Goal: Transaction & Acquisition: Purchase product/service

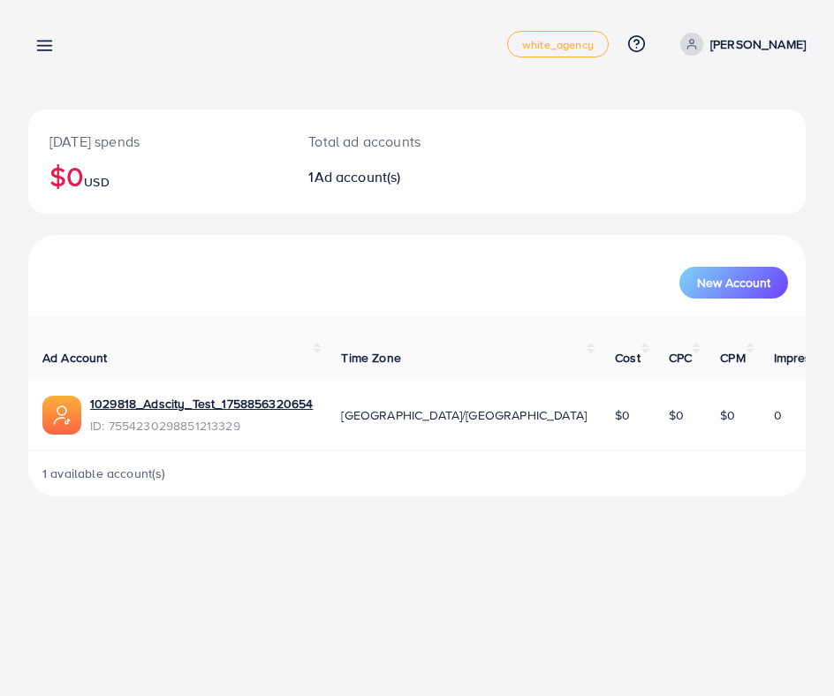
click at [42, 42] on line at bounding box center [45, 42] width 14 height 0
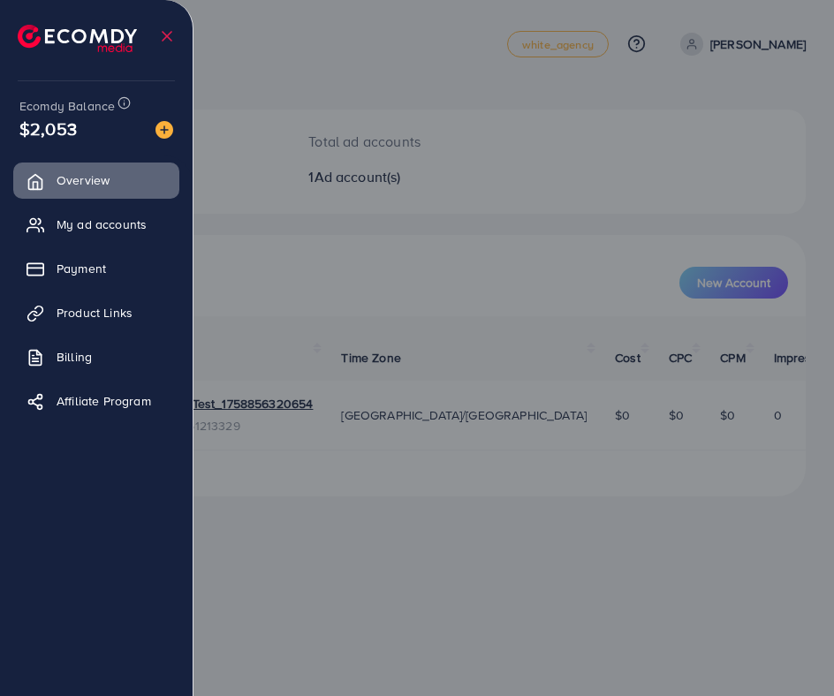
click at [169, 132] on img at bounding box center [164, 130] width 18 height 18
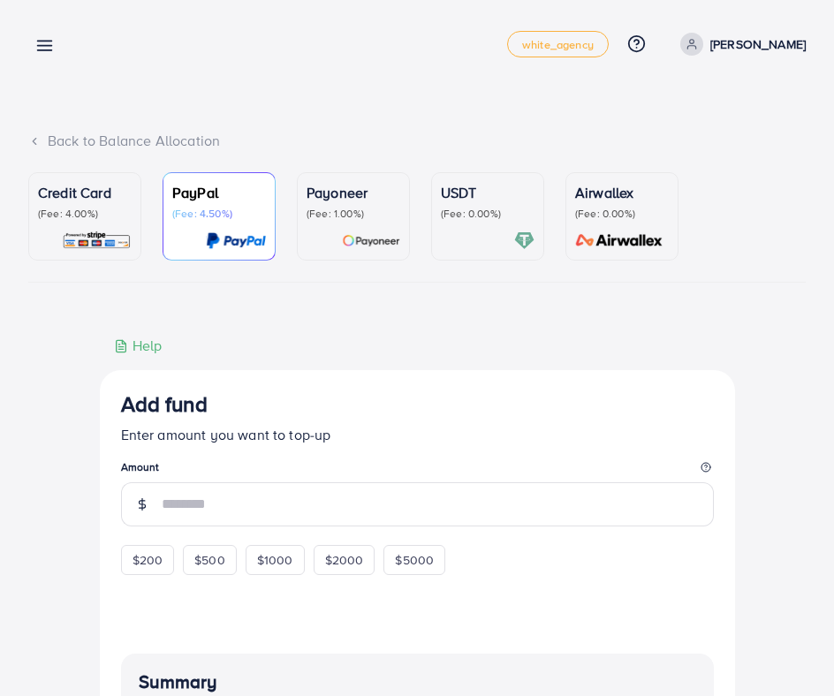
click at [96, 212] on p "(Fee: 4.00%)" at bounding box center [85, 214] width 94 height 14
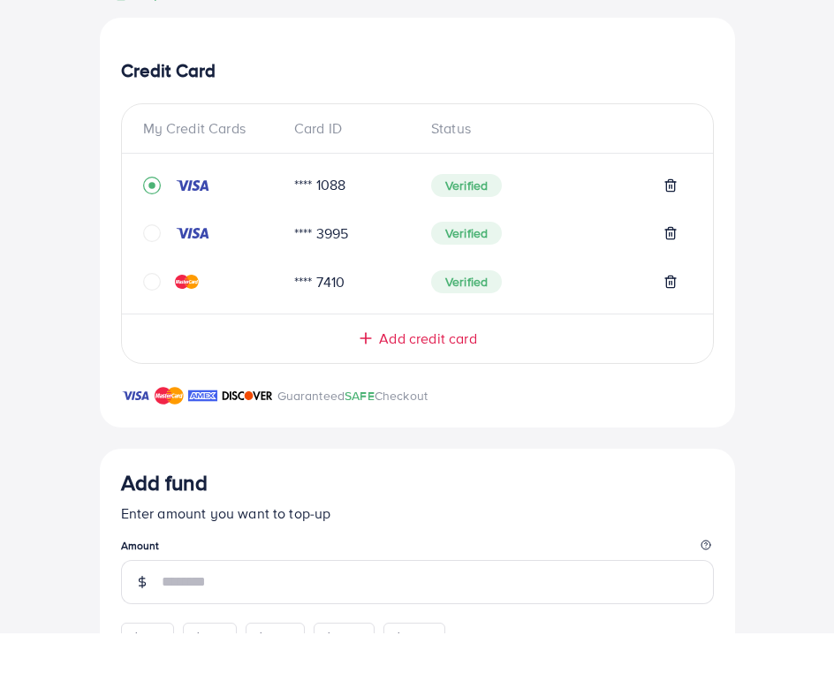
click at [453, 392] on span "Add credit card" at bounding box center [427, 402] width 97 height 20
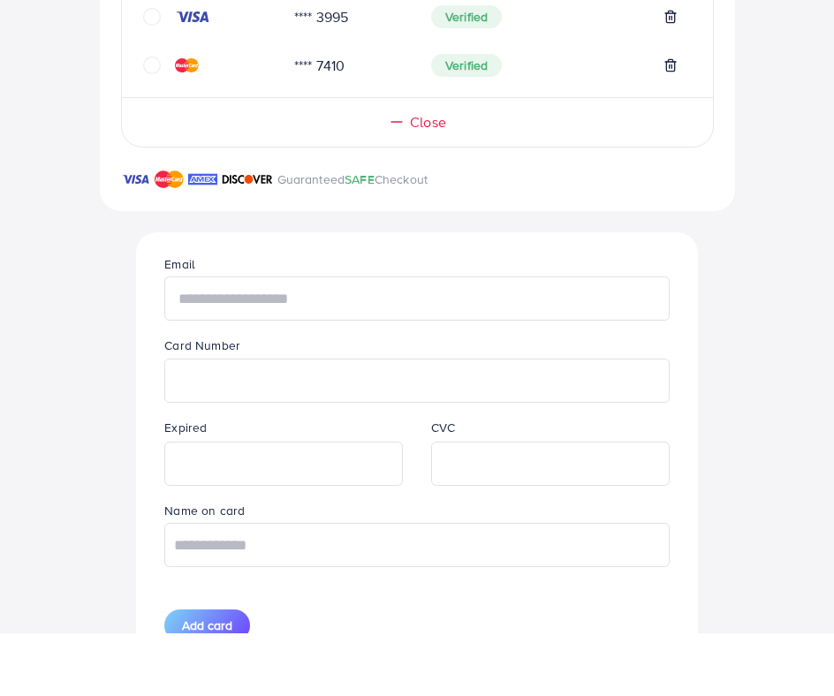
click at [375, 339] on input "text" at bounding box center [416, 361] width 504 height 44
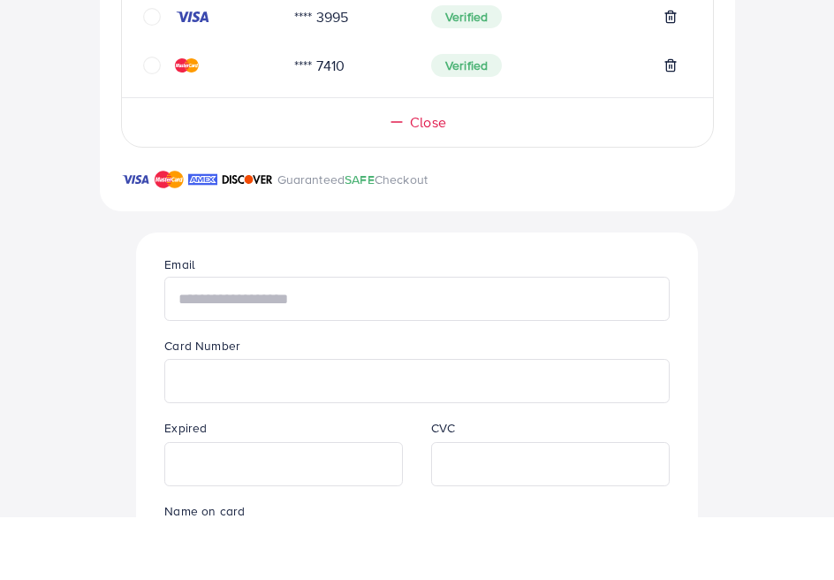
scroll to position [505, 0]
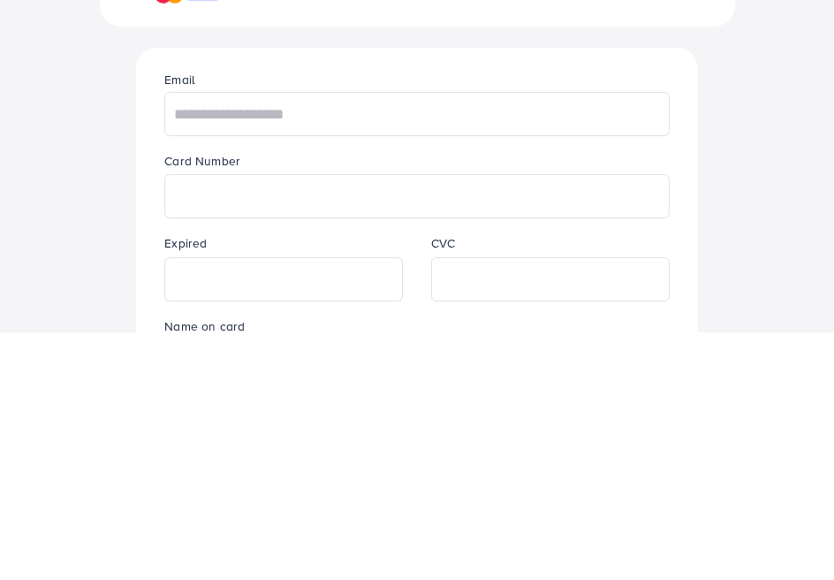
click at [824, 169] on div "Back to Balance Allocation Credit Card (Fee: 4.00%) PayPal (Fee: 4.50%) Payonee…" at bounding box center [417, 458] width 834 height 1927
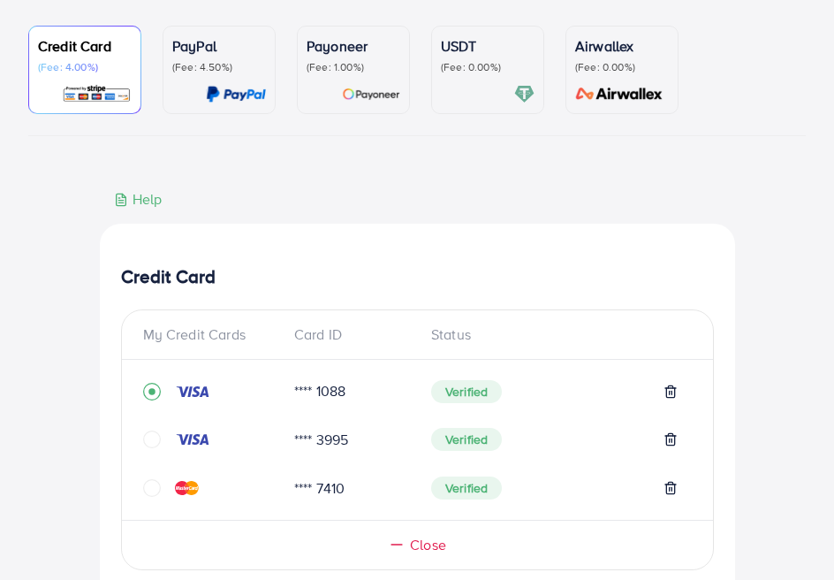
scroll to position [0, 0]
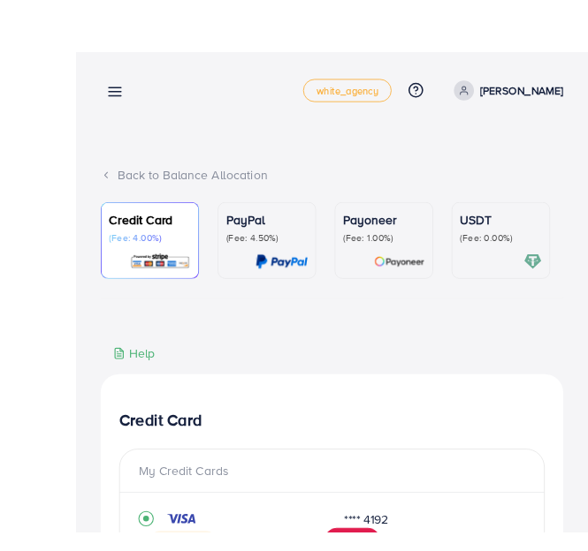
scroll to position [4, 0]
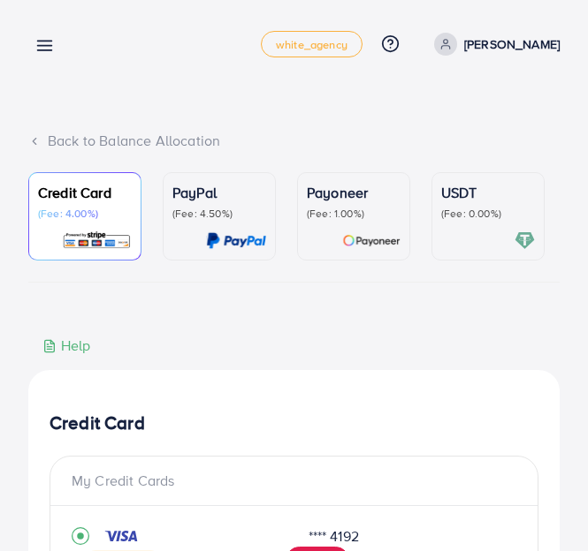
click at [45, 140] on div "Back to Balance Allocation" at bounding box center [293, 141] width 531 height 20
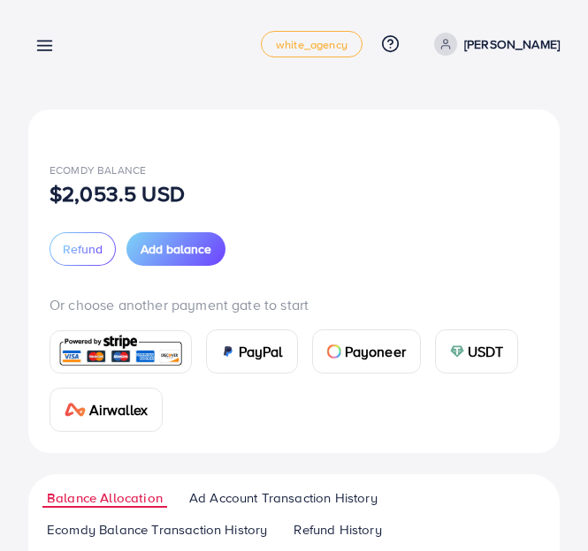
click at [49, 34] on link at bounding box center [41, 45] width 26 height 22
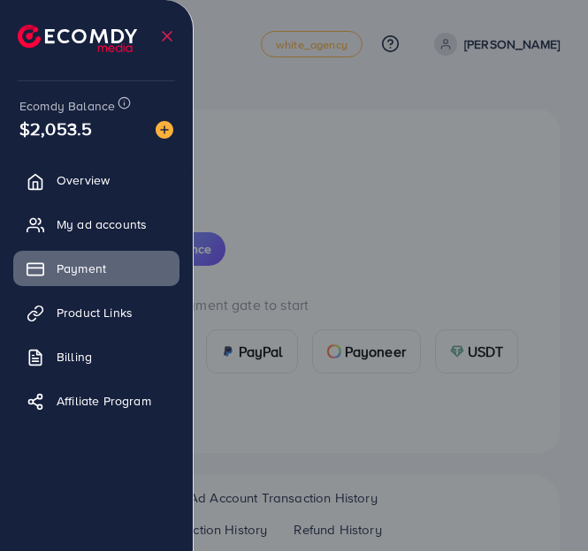
click at [119, 182] on link "Overview" at bounding box center [96, 180] width 166 height 35
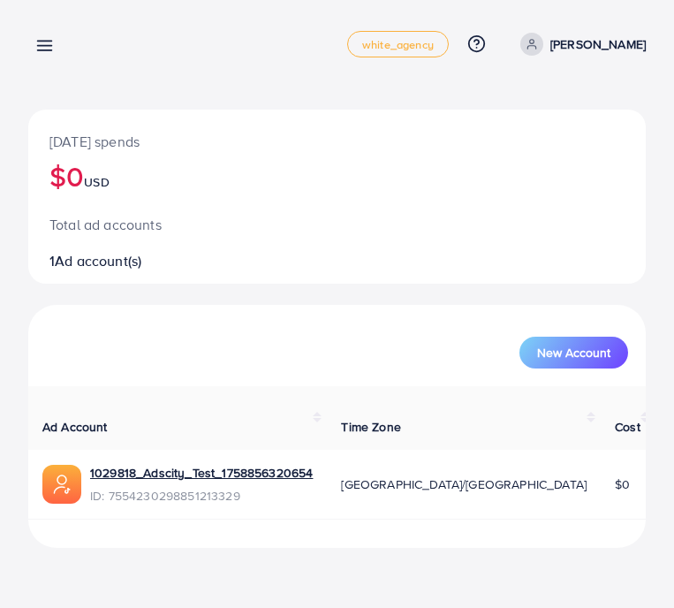
click at [49, 34] on link at bounding box center [41, 45] width 26 height 22
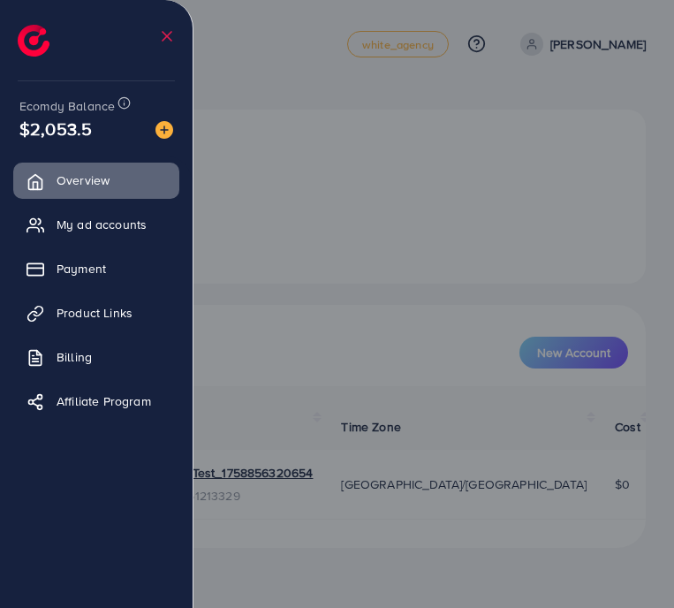
click at [117, 231] on span "My ad accounts" at bounding box center [102, 225] width 90 height 18
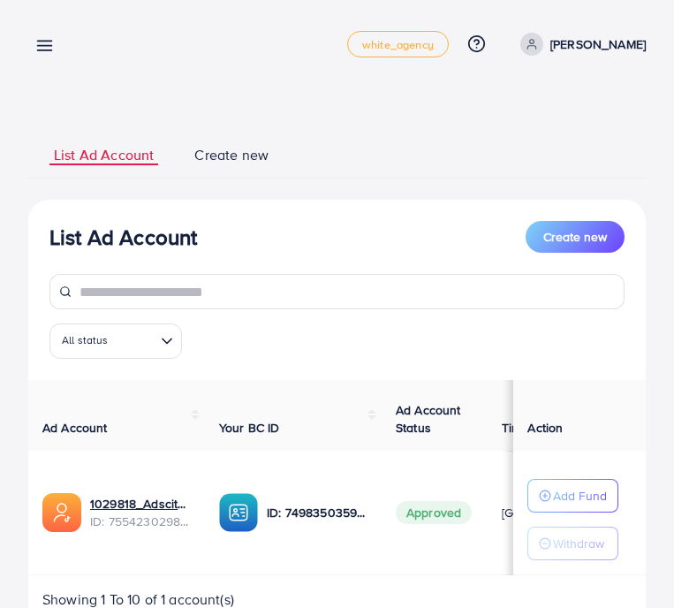
click at [43, 43] on icon at bounding box center [44, 45] width 19 height 19
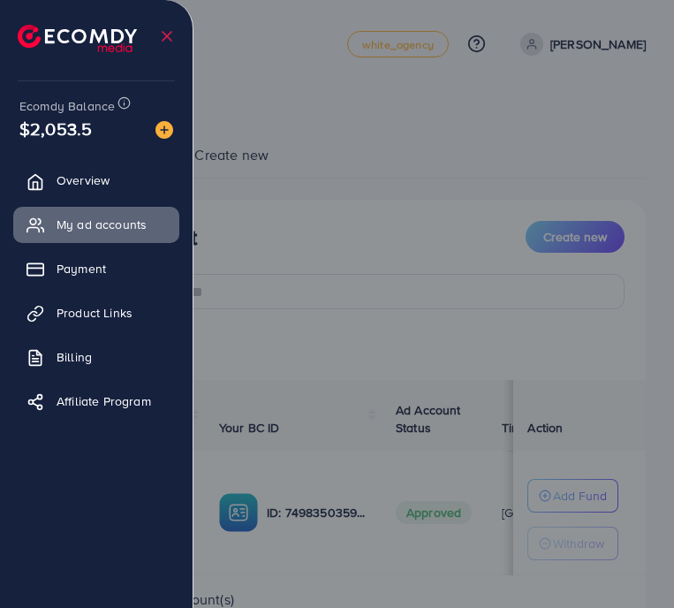
click at [107, 175] on span "Overview" at bounding box center [83, 180] width 53 height 18
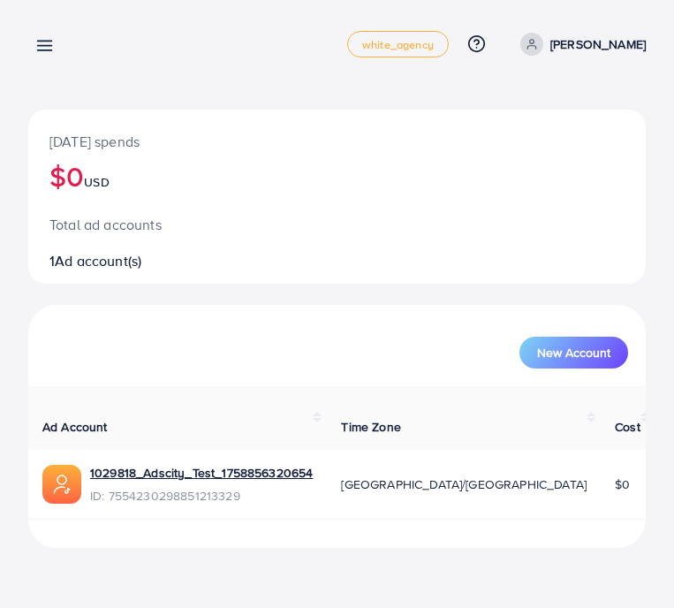
click at [479, 42] on icon at bounding box center [476, 43] width 4 height 4
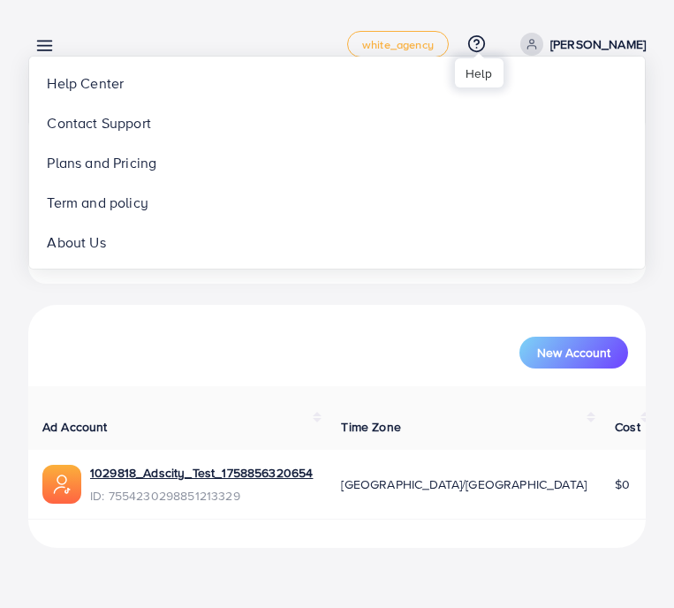
click at [366, 335] on div "New Account" at bounding box center [337, 345] width 610 height 46
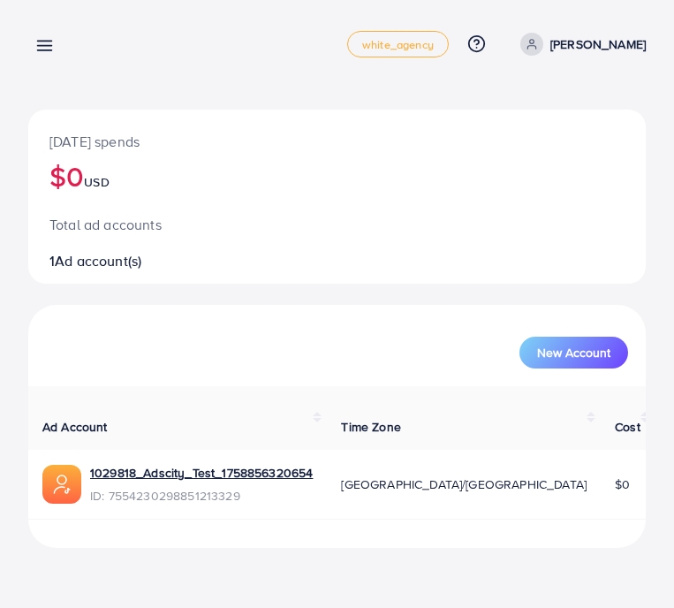
click at [477, 49] on icon at bounding box center [476, 43] width 19 height 19
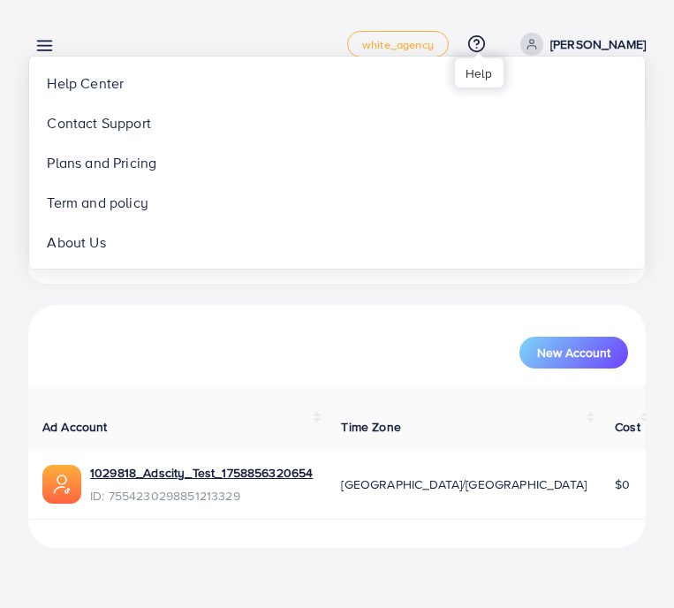
click at [587, 44] on p "[PERSON_NAME]" at bounding box center [597, 44] width 95 height 21
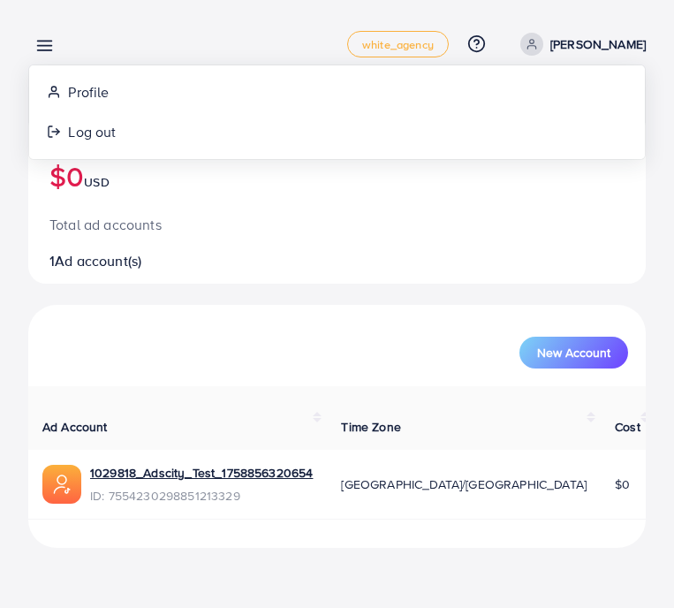
click at [110, 98] on link "Profile" at bounding box center [337, 92] width 616 height 40
select select "**********"
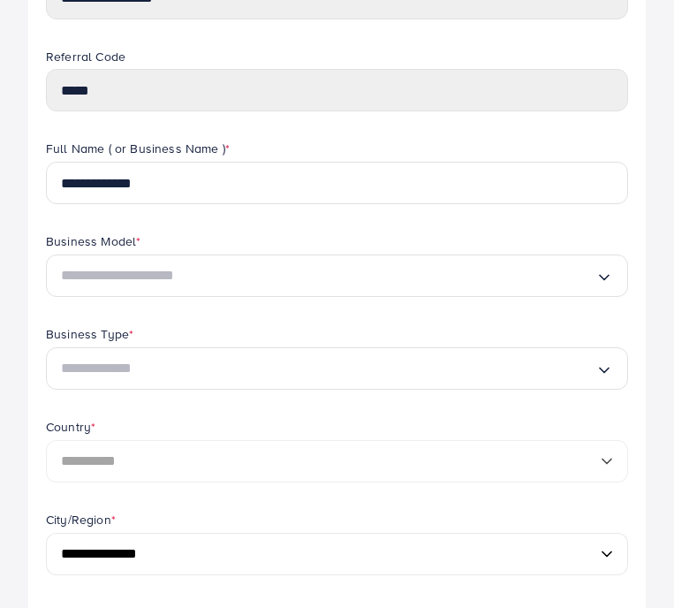
scroll to position [241, 0]
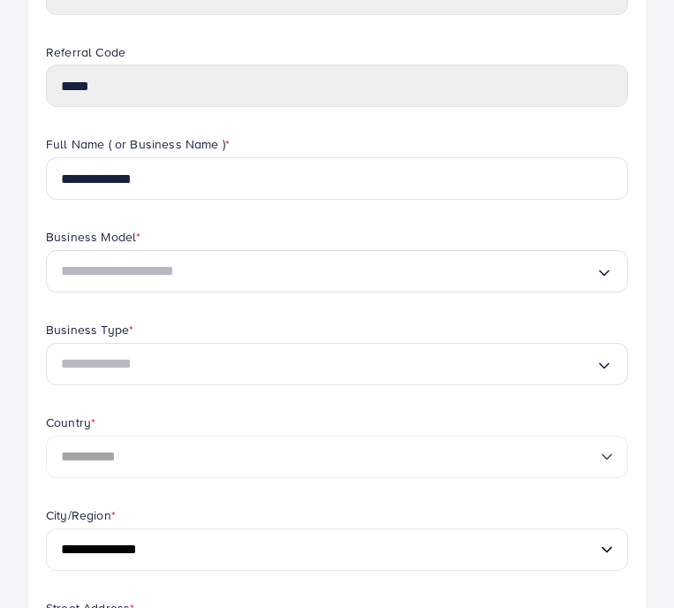
click at [587, 270] on input "Search for option" at bounding box center [328, 271] width 535 height 28
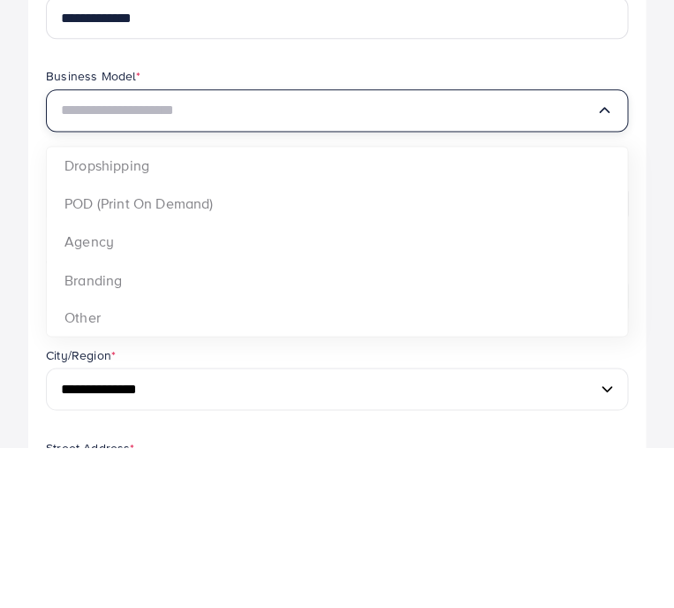
click at [587, 257] on input "Search for option" at bounding box center [328, 271] width 535 height 28
click at [587, 228] on div "Business Model * Loading... Dropshipping POD (Print On Demand) Agency Branding …" at bounding box center [337, 274] width 610 height 93
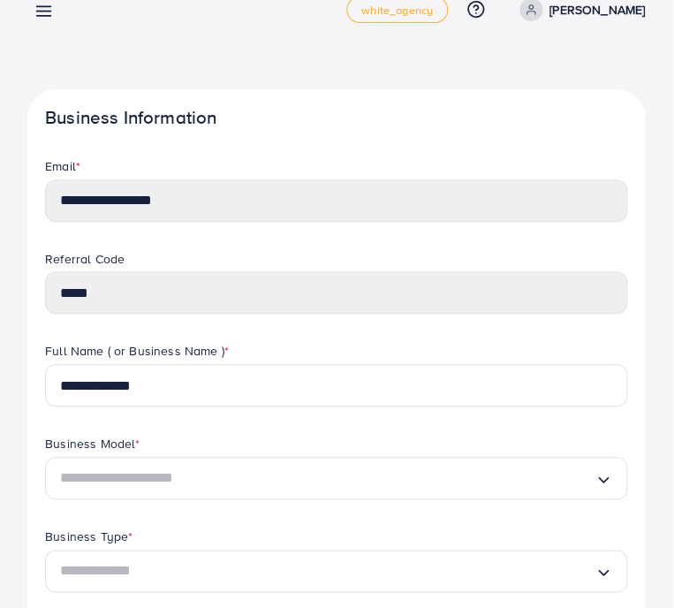
scroll to position [0, 0]
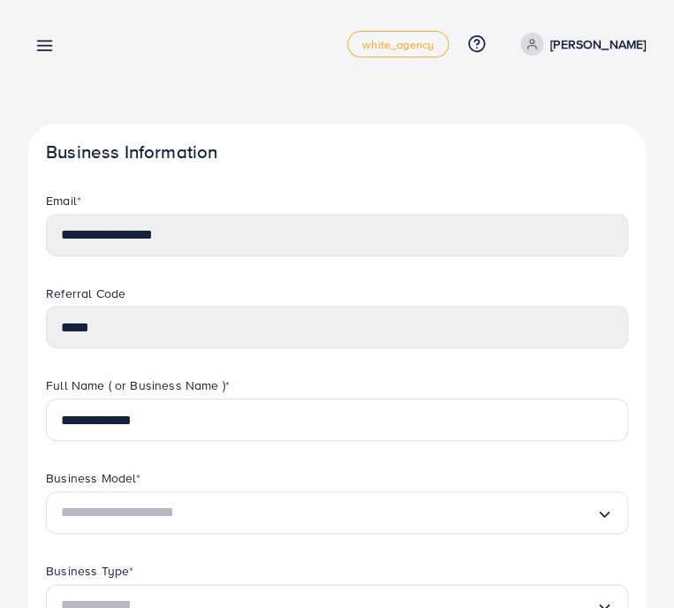
click at [51, 34] on link at bounding box center [41, 45] width 26 height 22
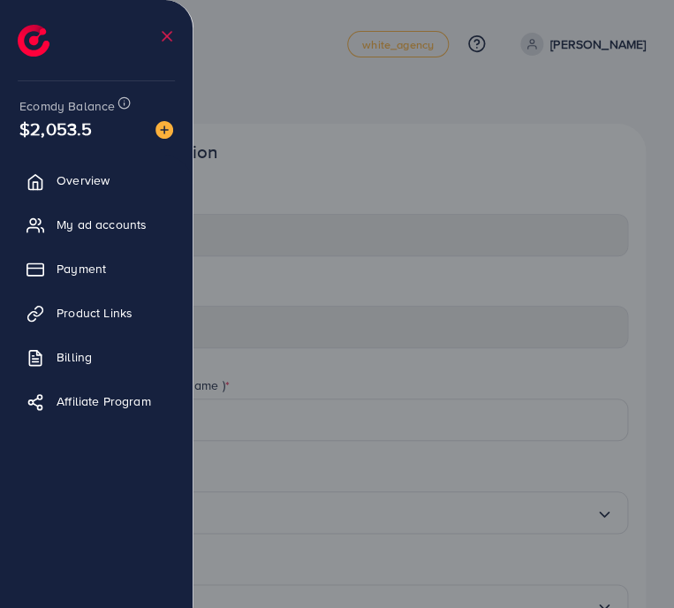
click at [121, 180] on link "Overview" at bounding box center [96, 180] width 166 height 35
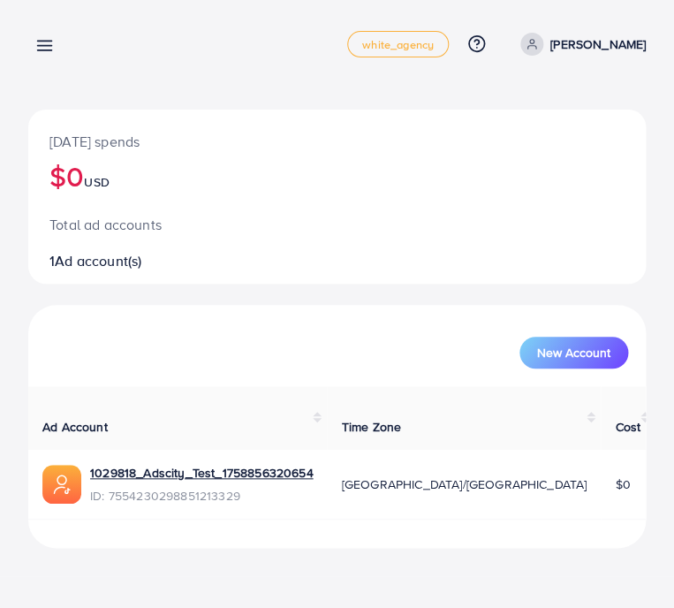
click at [53, 36] on icon at bounding box center [44, 45] width 19 height 19
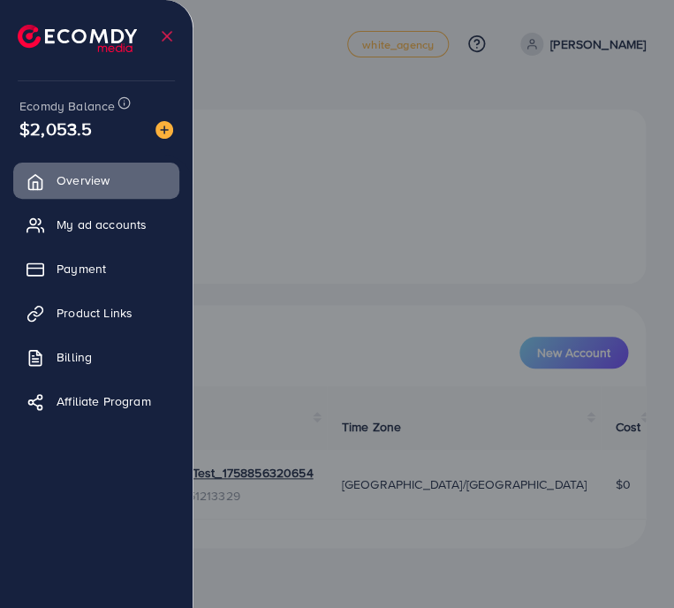
click at [126, 267] on link "Payment" at bounding box center [96, 268] width 166 height 35
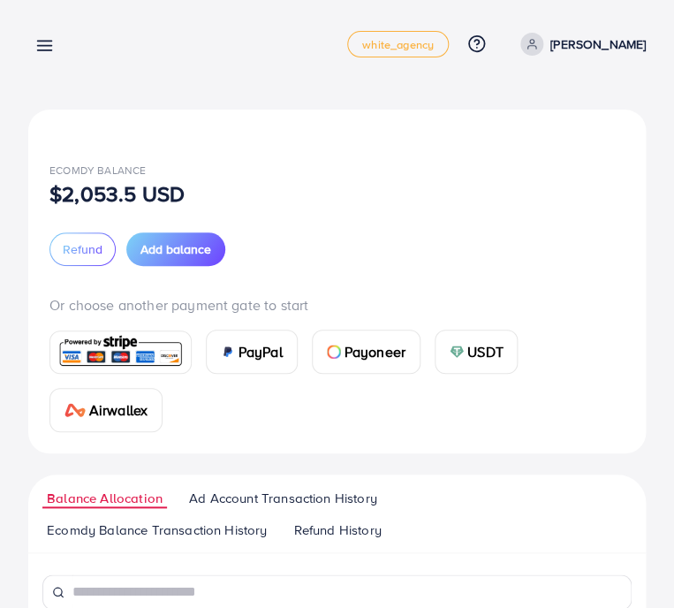
click at [193, 247] on span "Add balance" at bounding box center [175, 249] width 71 height 18
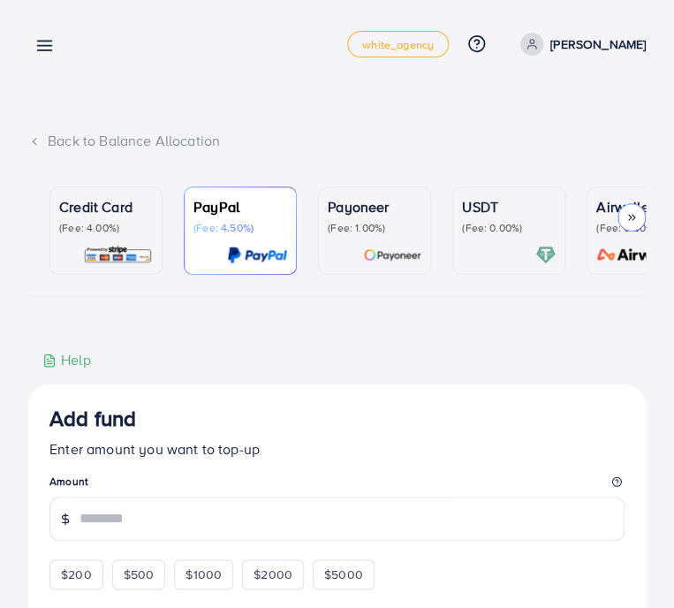
click at [125, 237] on div "Credit Card (Fee: 4.00%)" at bounding box center [106, 230] width 94 height 69
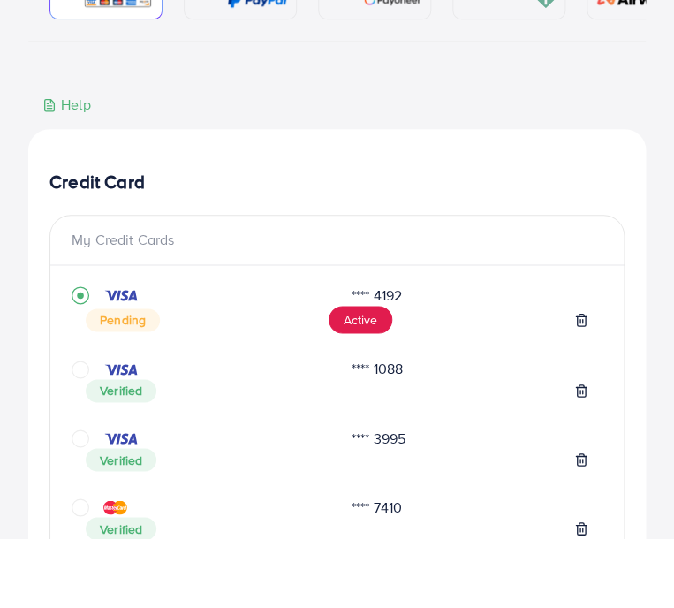
scroll to position [188, 0]
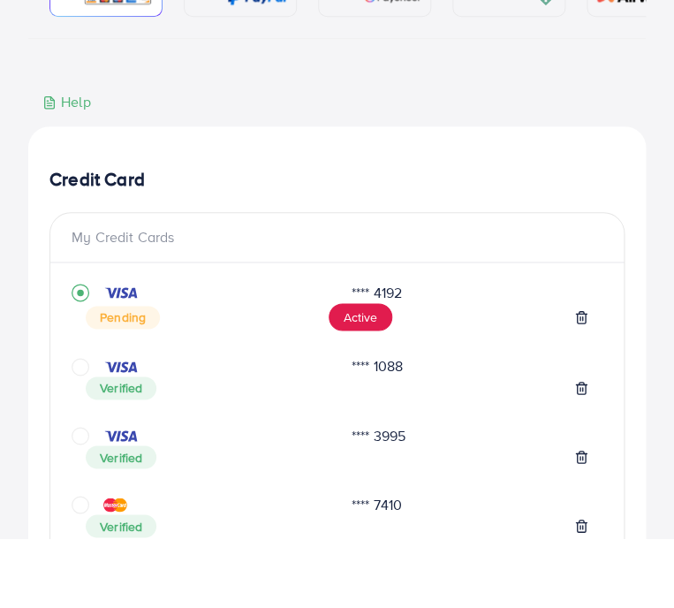
click at [385, 373] on button "Active" at bounding box center [361, 387] width 64 height 28
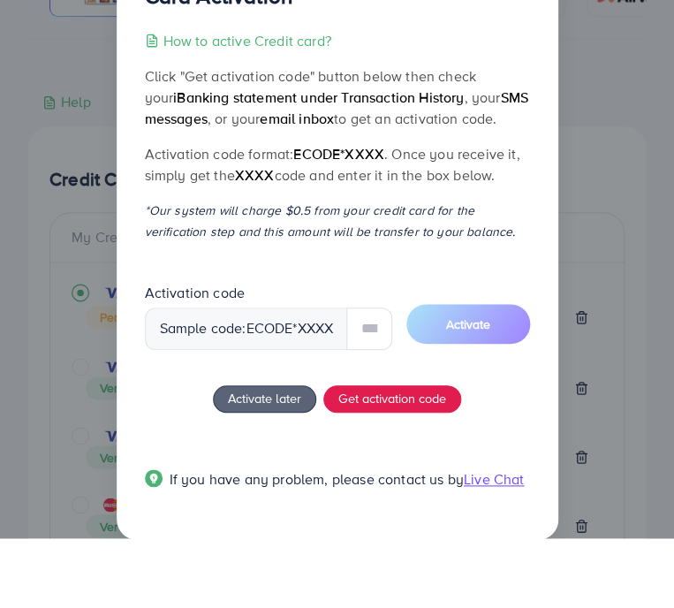
click at [368, 377] on input "text" at bounding box center [368, 398] width 45 height 42
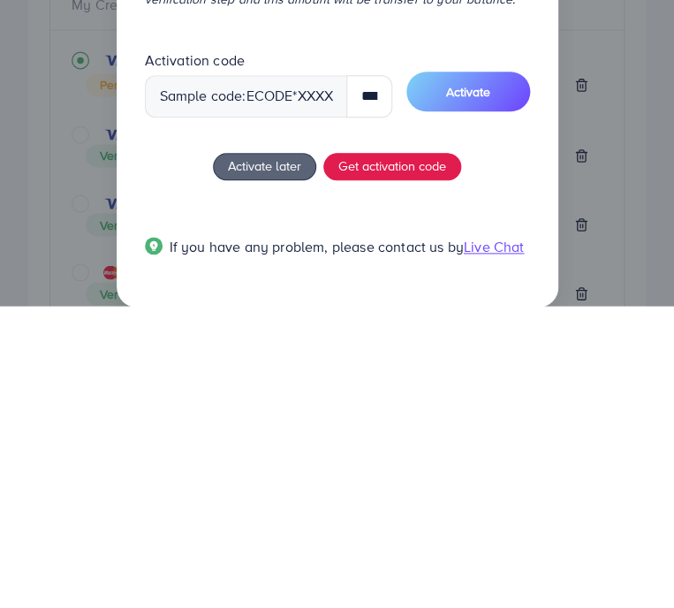
type input "****"
click at [475, 385] on span "Activate" at bounding box center [468, 394] width 44 height 18
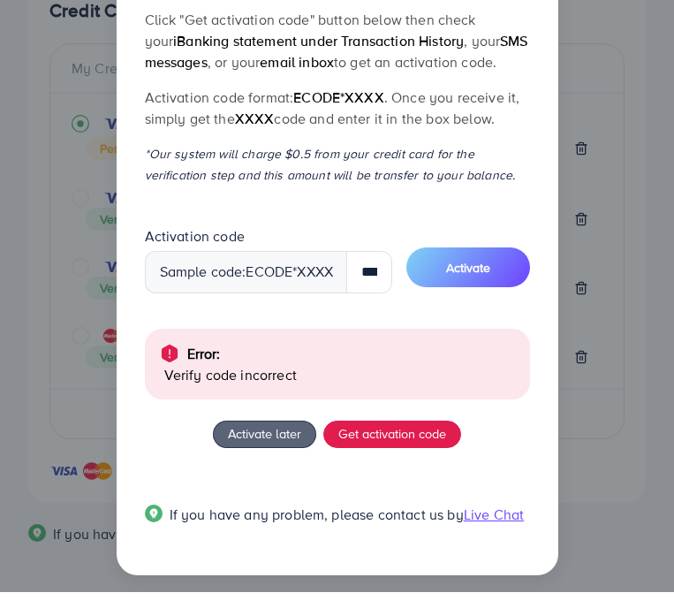
scroll to position [117, 0]
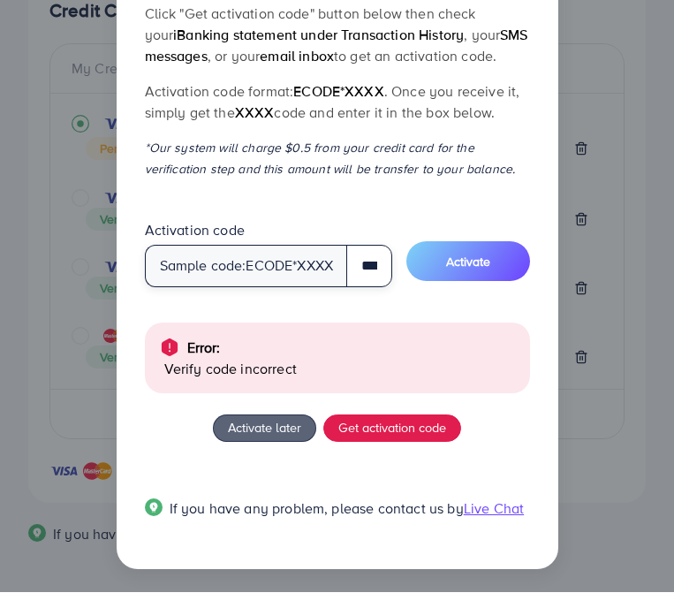
click at [373, 261] on input "****" at bounding box center [368, 282] width 45 height 42
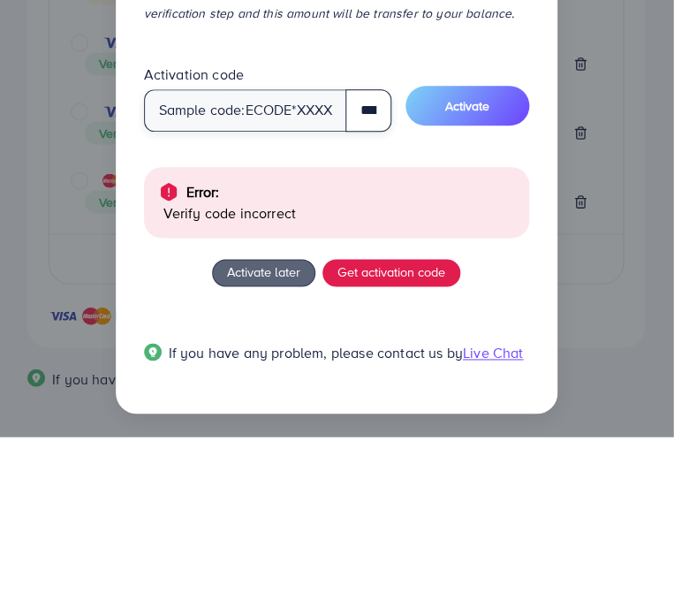
click at [369, 261] on input "****" at bounding box center [368, 282] width 45 height 42
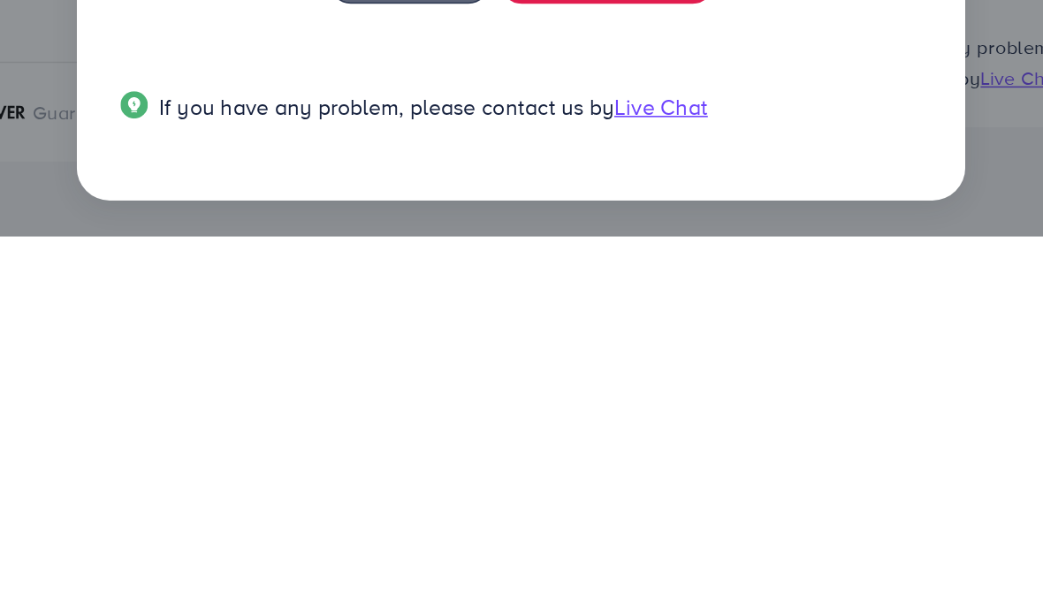
click at [587, 81] on div "Card Activation How to active Credit card? Click "Get activation code" button b…" at bounding box center [521, 304] width 1043 height 608
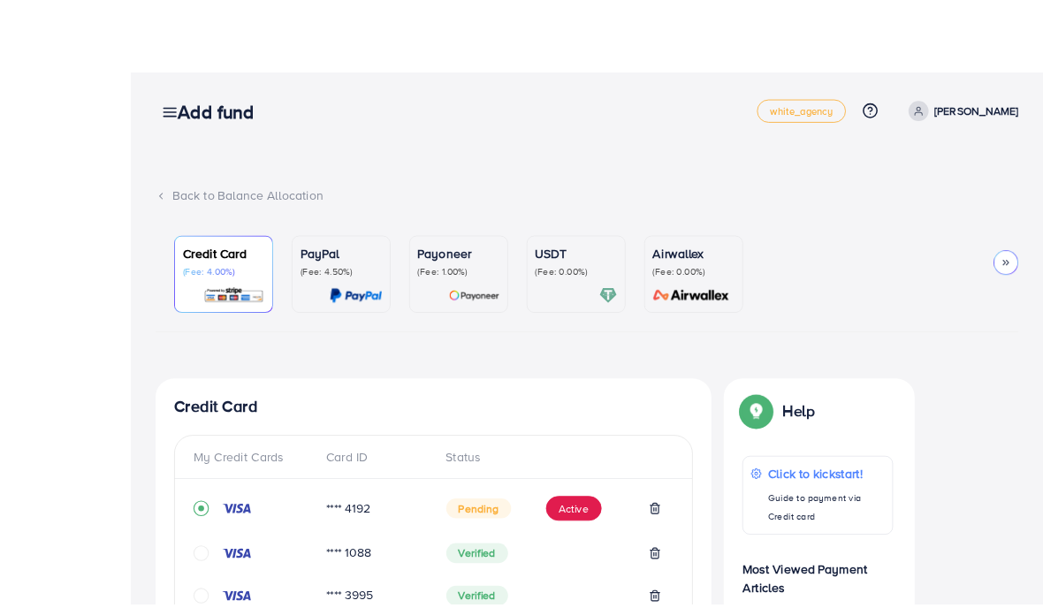
scroll to position [94, 0]
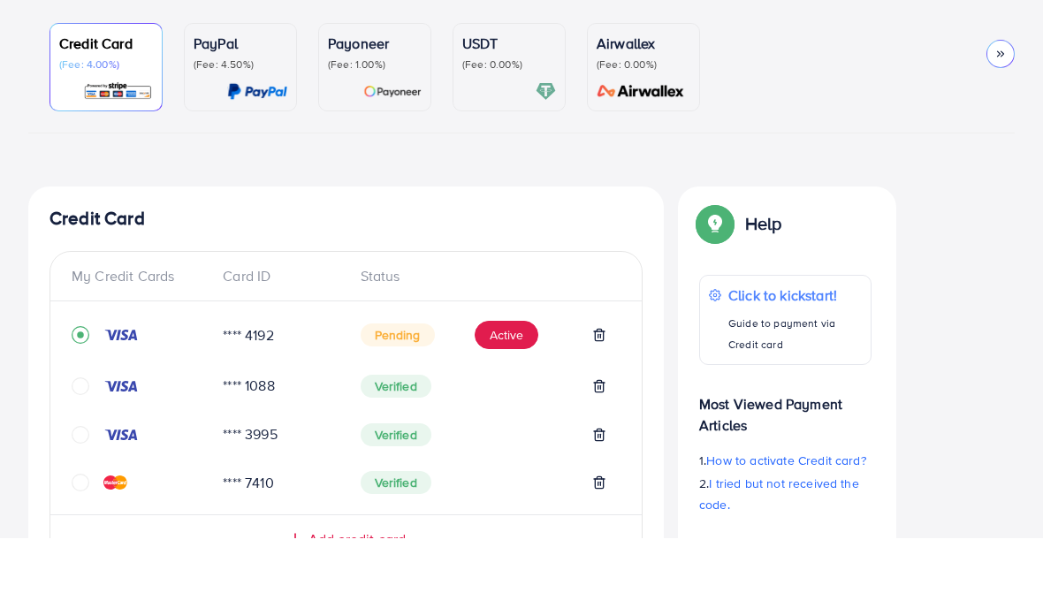
click at [517, 390] on button "Active" at bounding box center [506, 404] width 64 height 28
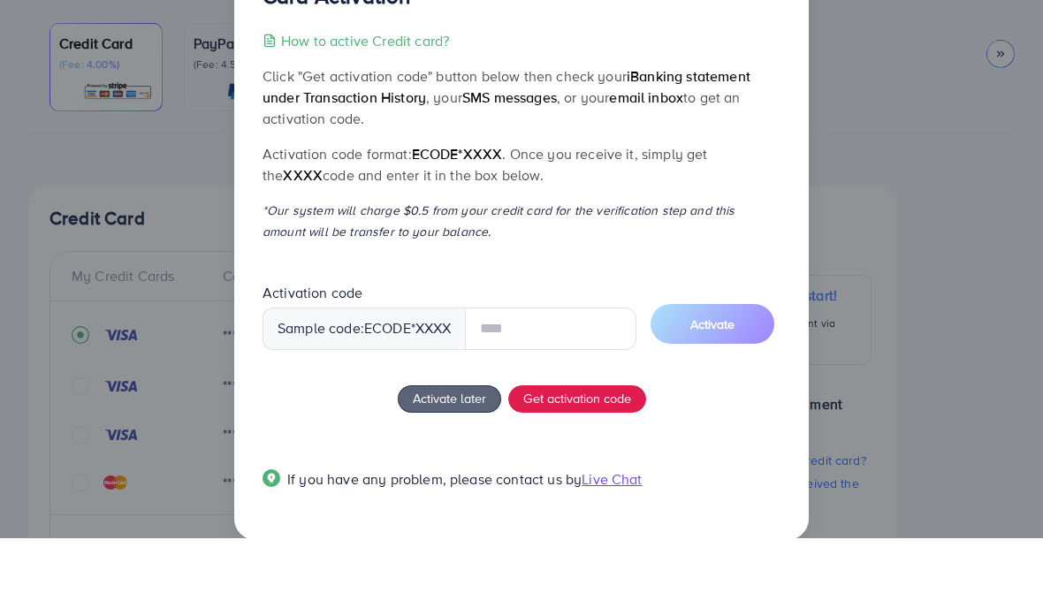
click at [556, 377] on input "text" at bounding box center [550, 398] width 171 height 42
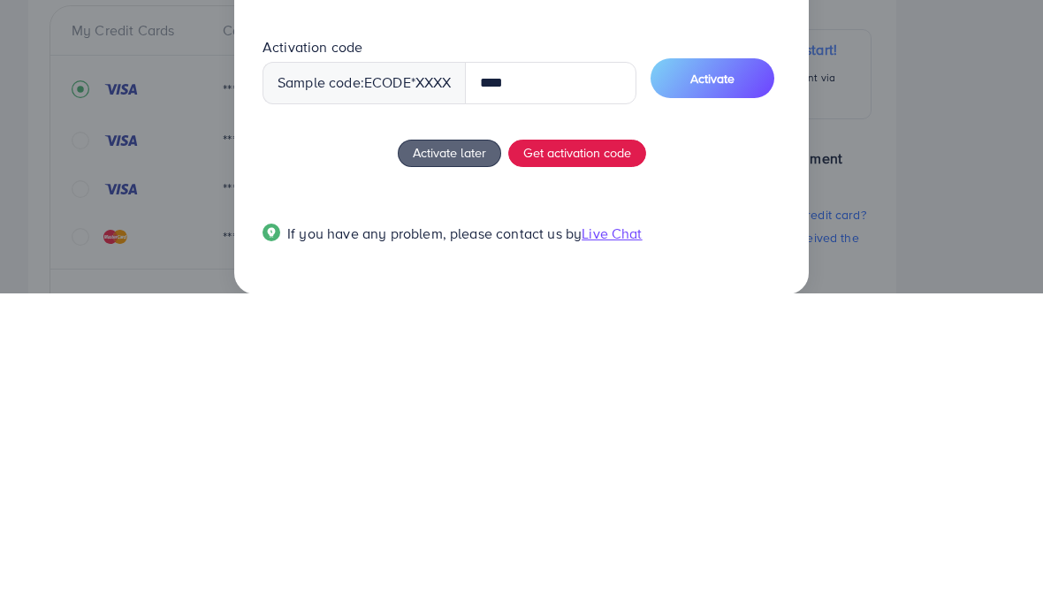
type input "****"
click at [587, 385] on span "Activate" at bounding box center [712, 394] width 44 height 18
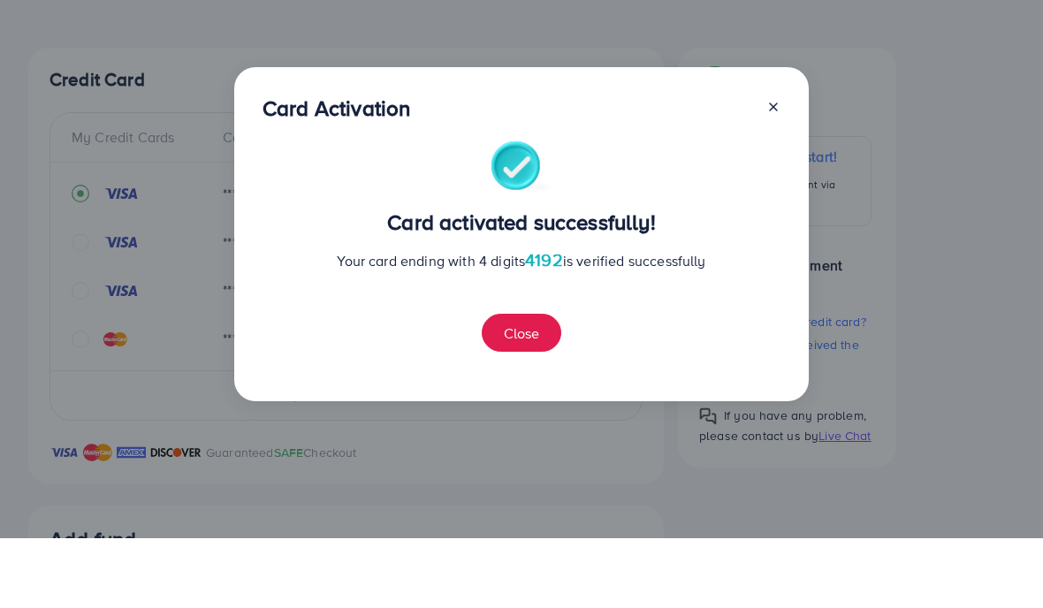
click at [523, 383] on button "Close" at bounding box center [521, 402] width 80 height 38
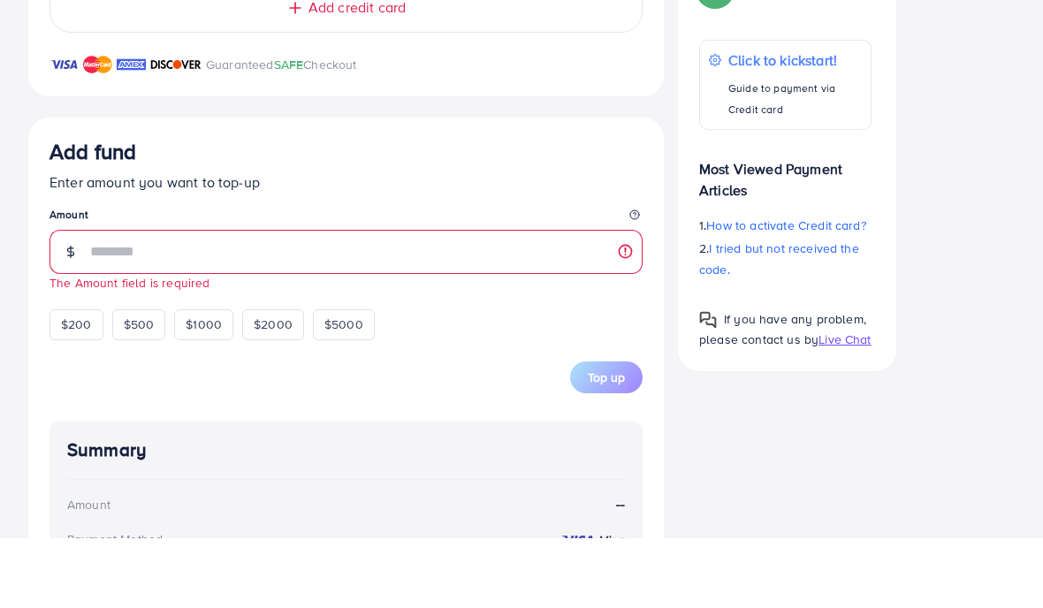
scroll to position [621, 0]
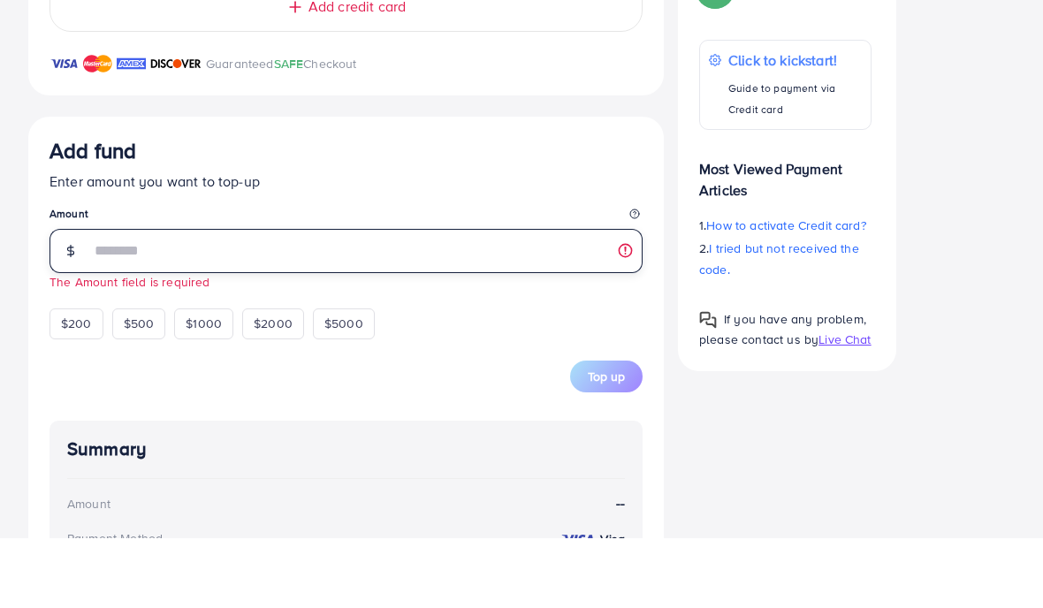
click at [481, 299] on input "number" at bounding box center [366, 321] width 552 height 44
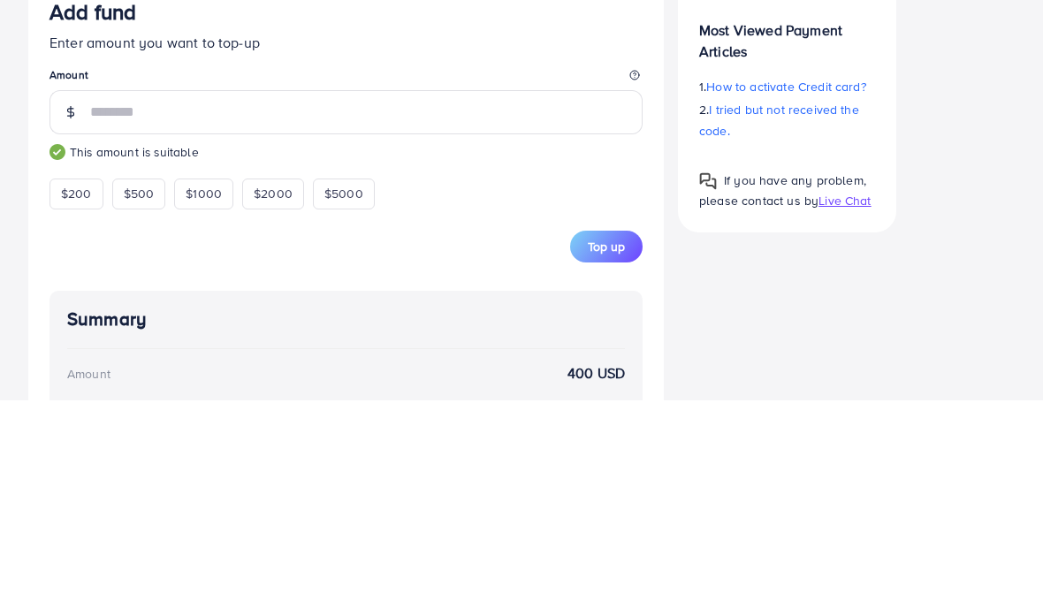
click at [587, 168] on div "Credit Card My Credit Cards Card ID Status **** 4192 Verified **** 1088 Verifie…" at bounding box center [521, 266] width 986 height 1074
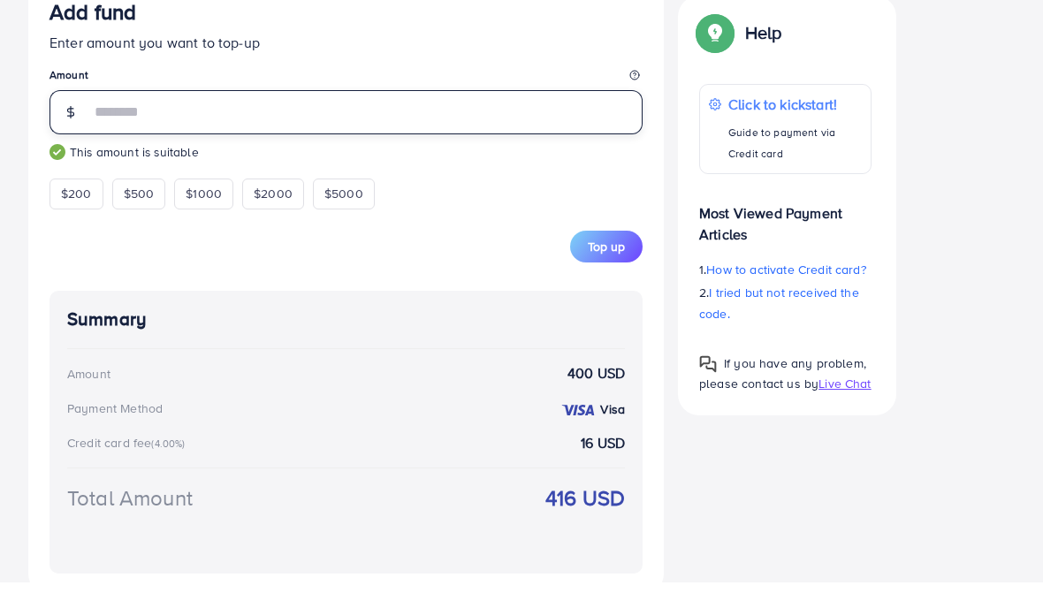
click at [512, 116] on input "***" at bounding box center [366, 138] width 552 height 44
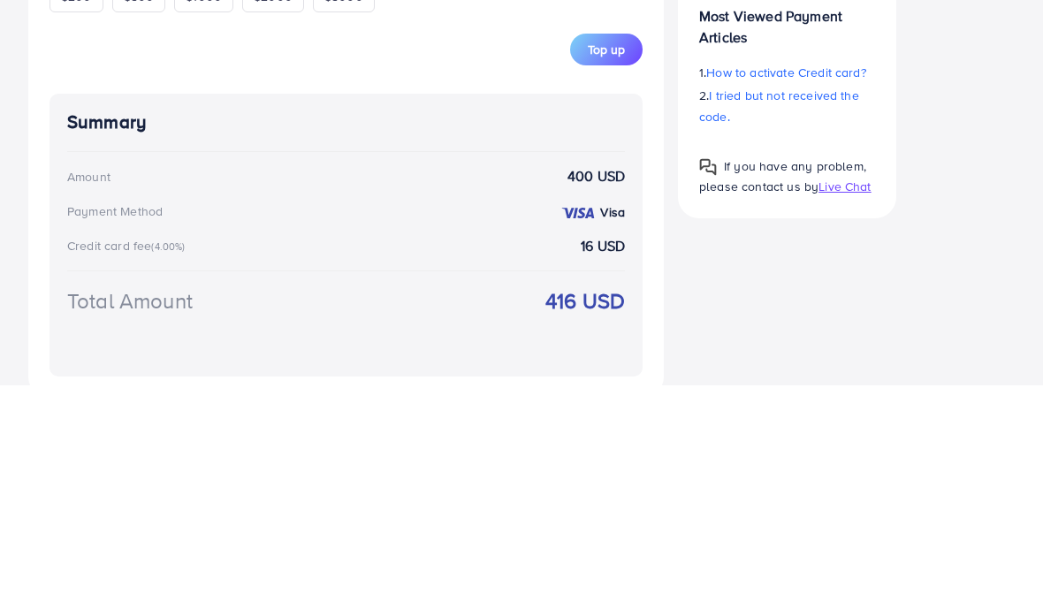
scroll to position [678, 0]
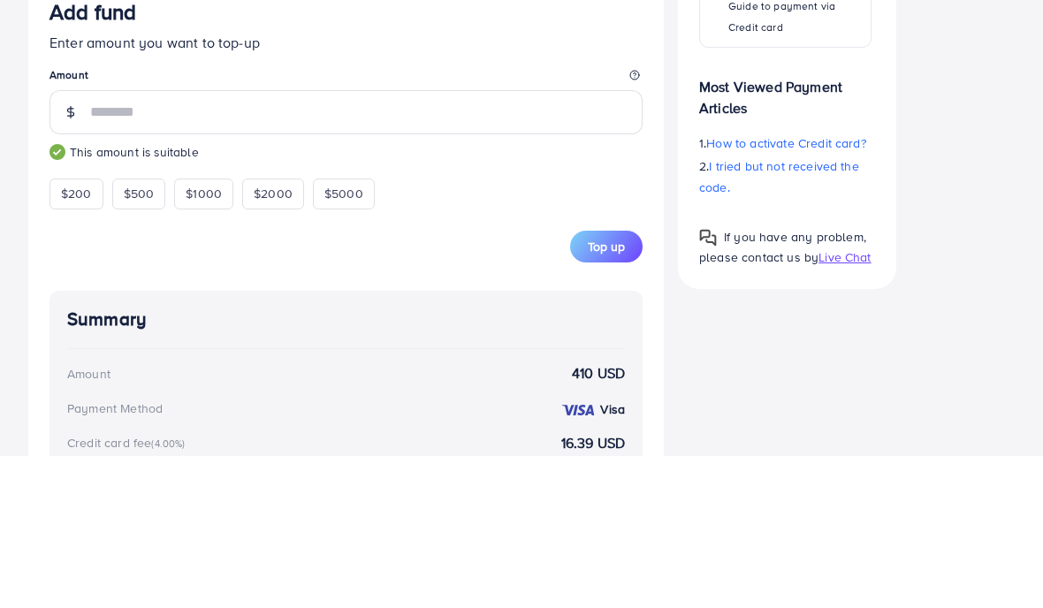
click at [587, 151] on div "Credit Card My Credit Cards Card ID Status **** 4192 Verified **** 1088 Verifie…" at bounding box center [521, 209] width 986 height 1074
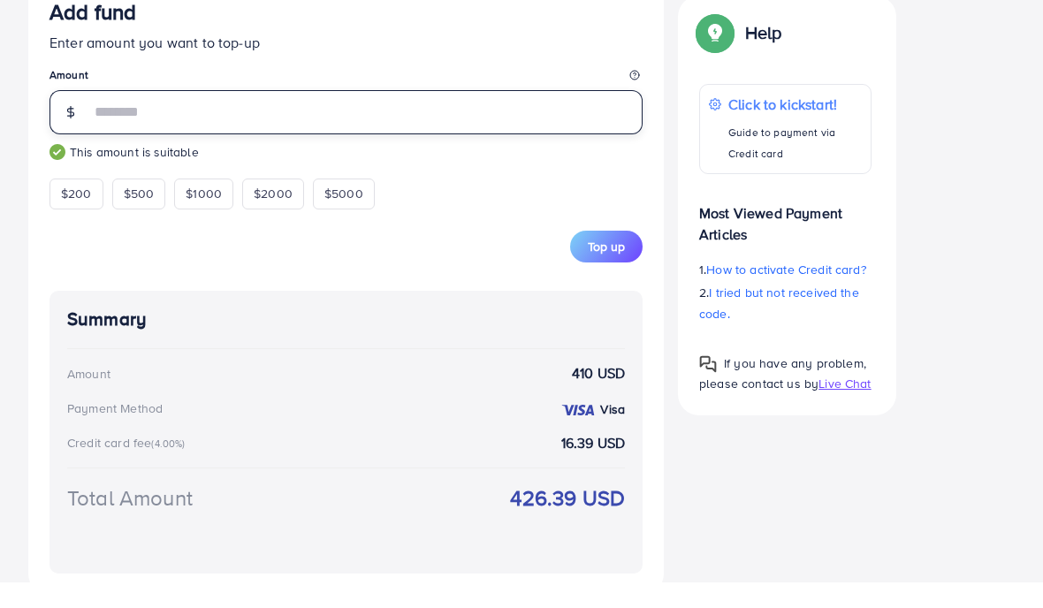
click at [523, 120] on input "***" at bounding box center [366, 138] width 552 height 44
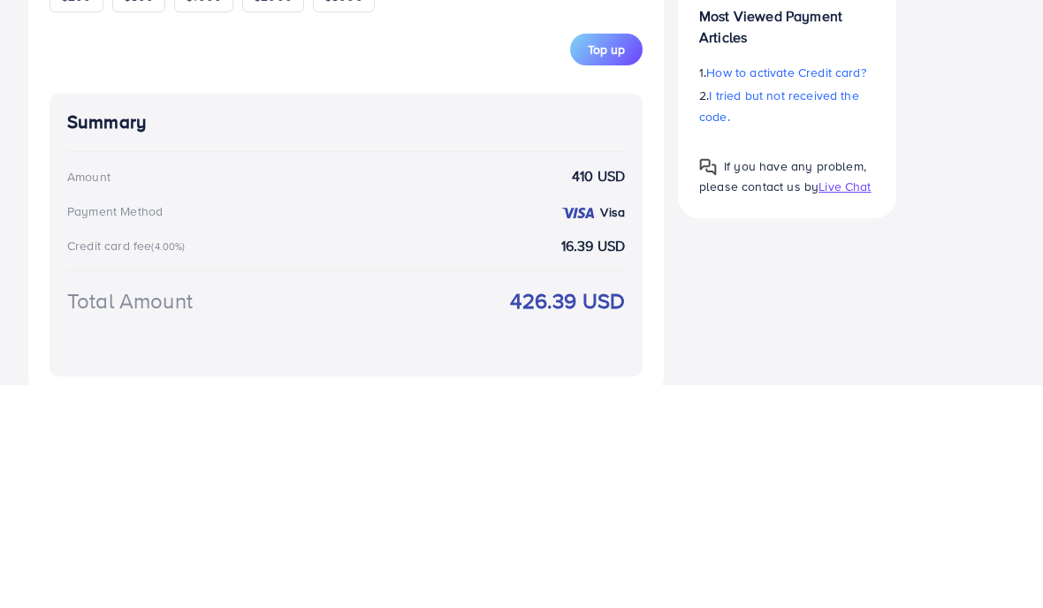
scroll to position [678, 0]
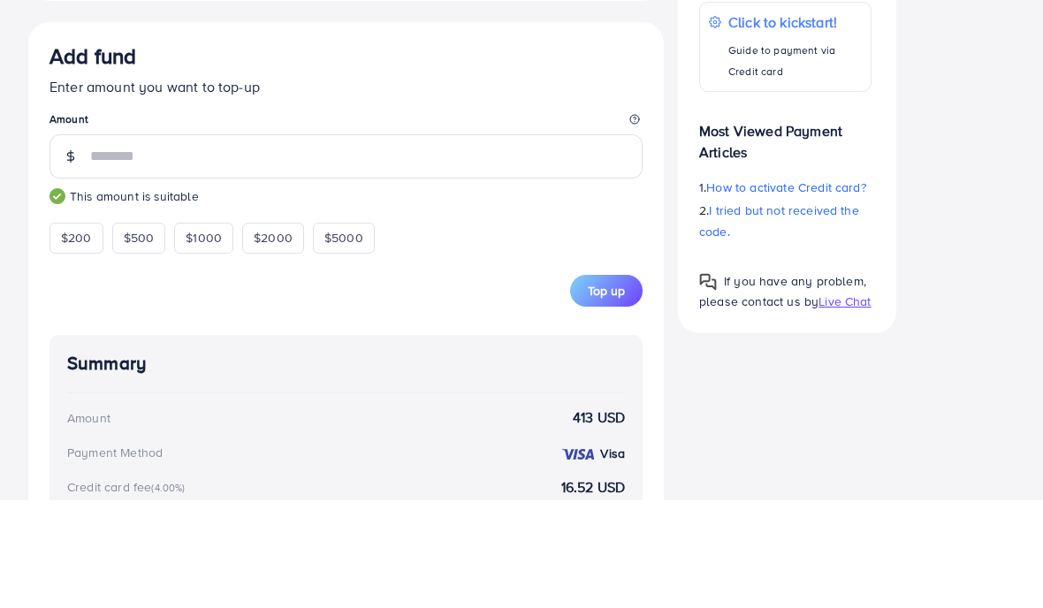
click at [587, 174] on div "Credit Card My Credit Cards Card ID Status **** 4192 Verified **** 1088 Verifie…" at bounding box center [521, 209] width 986 height 1074
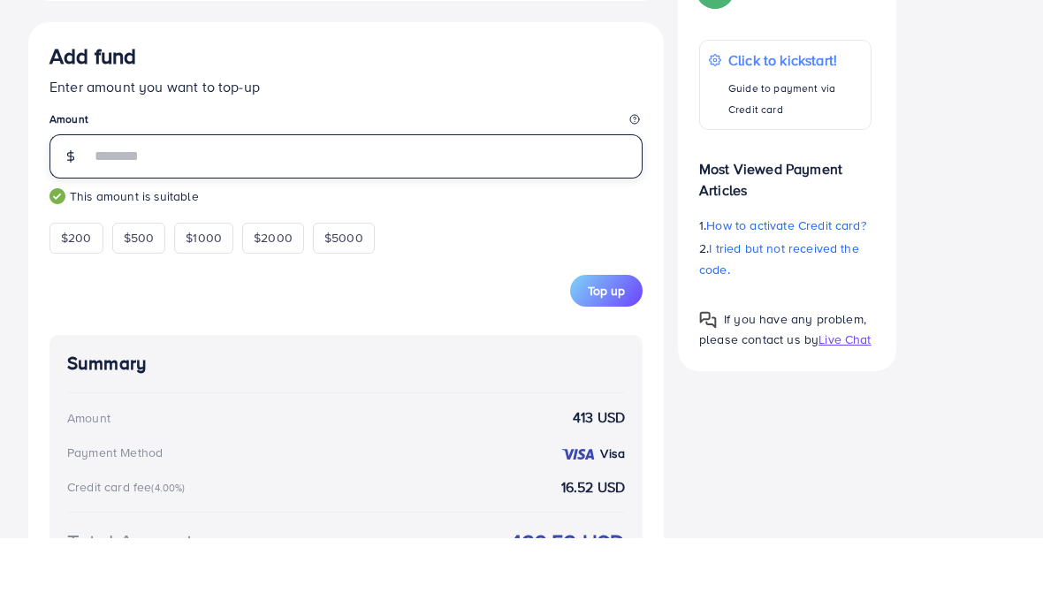
click at [511, 204] on input "***" at bounding box center [366, 226] width 552 height 44
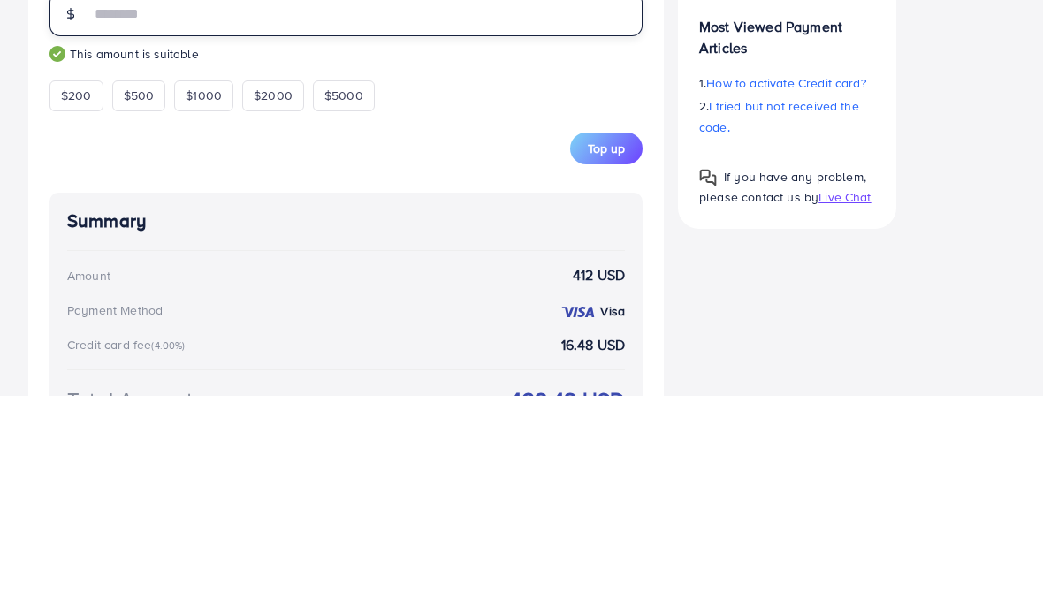
type input "***"
click at [587, 171] on div "Credit Card My Credit Cards Card ID Status **** 4192 Verified **** 1088 Verifie…" at bounding box center [521, 171] width 986 height 1074
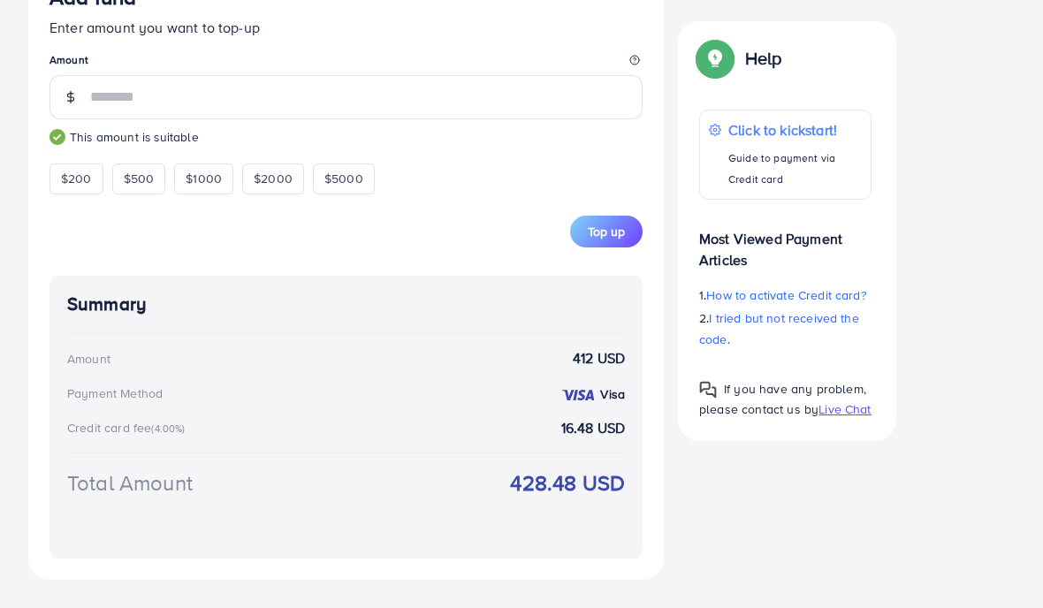
click at [587, 550] on div "Credit Card My Credit Cards Card ID Status **** 4192 Verified **** 1088 Verifie…" at bounding box center [521, 42] width 986 height 1074
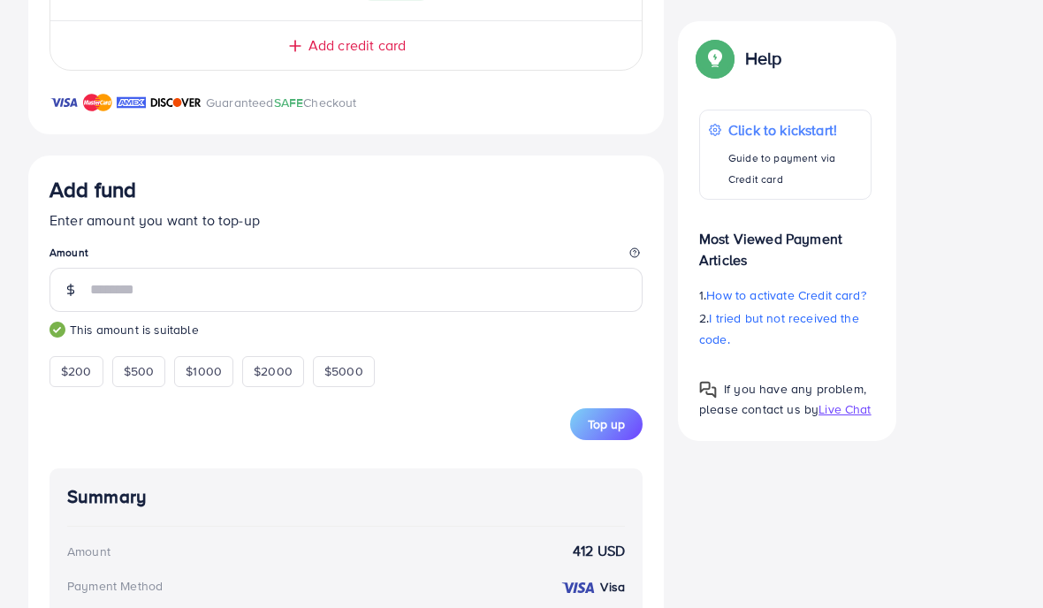
scroll to position [645, 0]
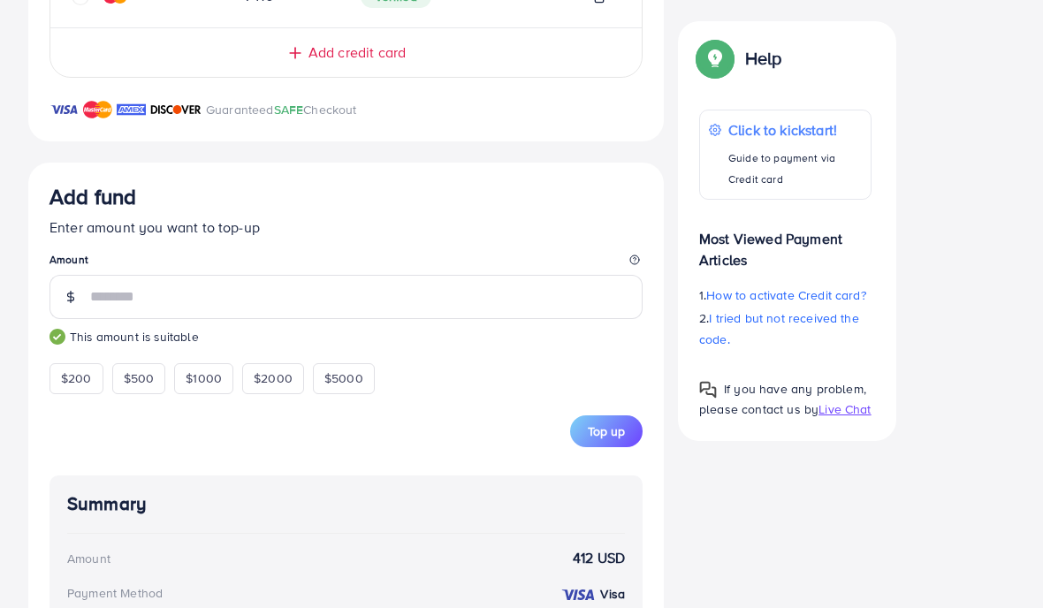
click at [587, 422] on span "Top up" at bounding box center [606, 431] width 37 height 18
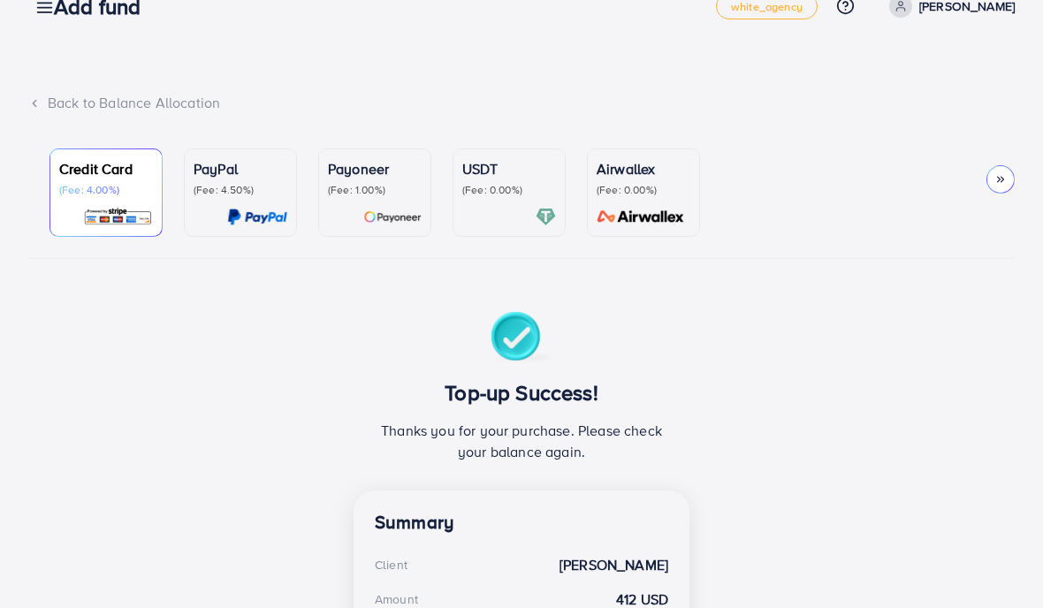
scroll to position [0, 0]
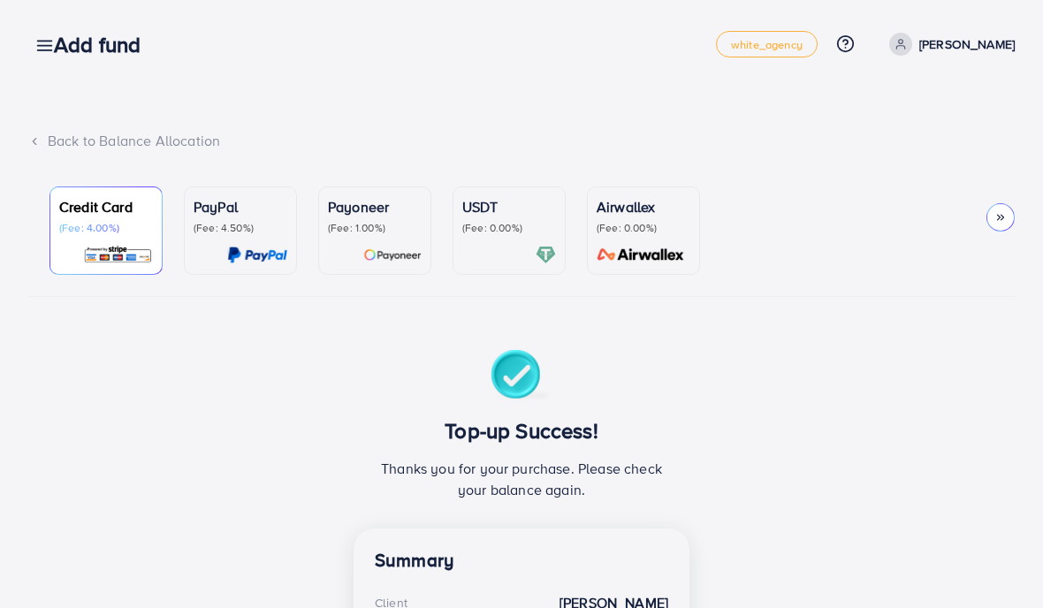
click at [56, 41] on h3 "Add fund" at bounding box center [104, 45] width 101 height 26
click at [33, 38] on link at bounding box center [41, 45] width 26 height 22
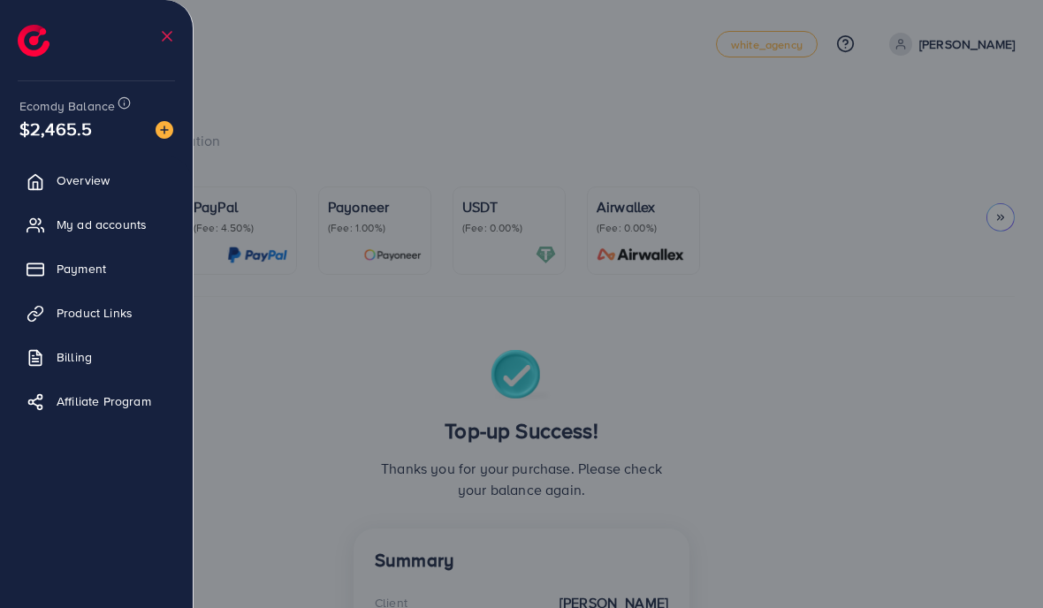
click at [49, 40] on img at bounding box center [34, 41] width 32 height 32
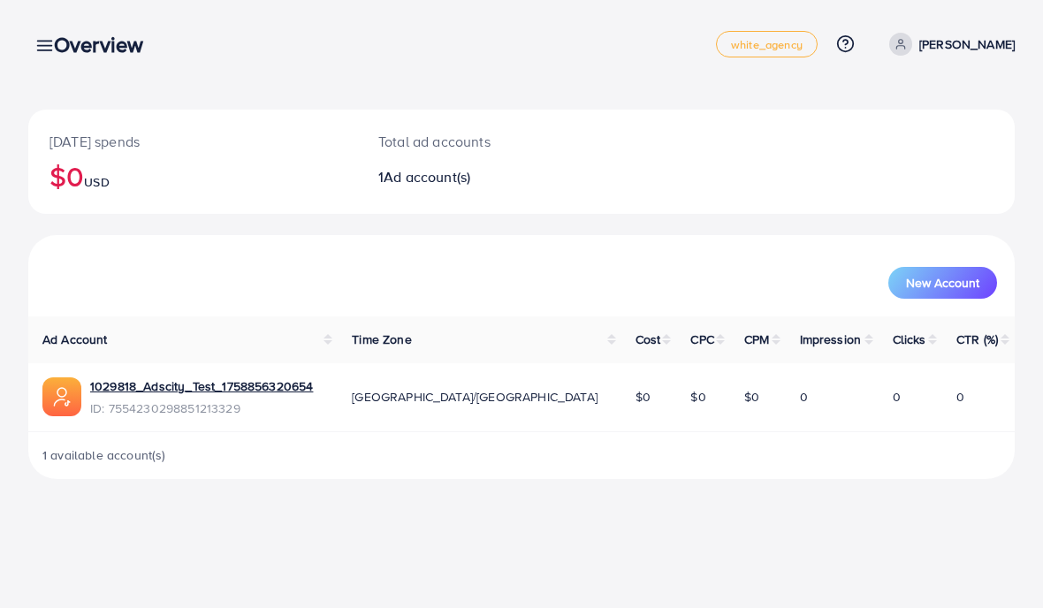
click at [54, 57] on h3 "Overview" at bounding box center [105, 45] width 103 height 26
click at [39, 38] on icon at bounding box center [44, 45] width 19 height 19
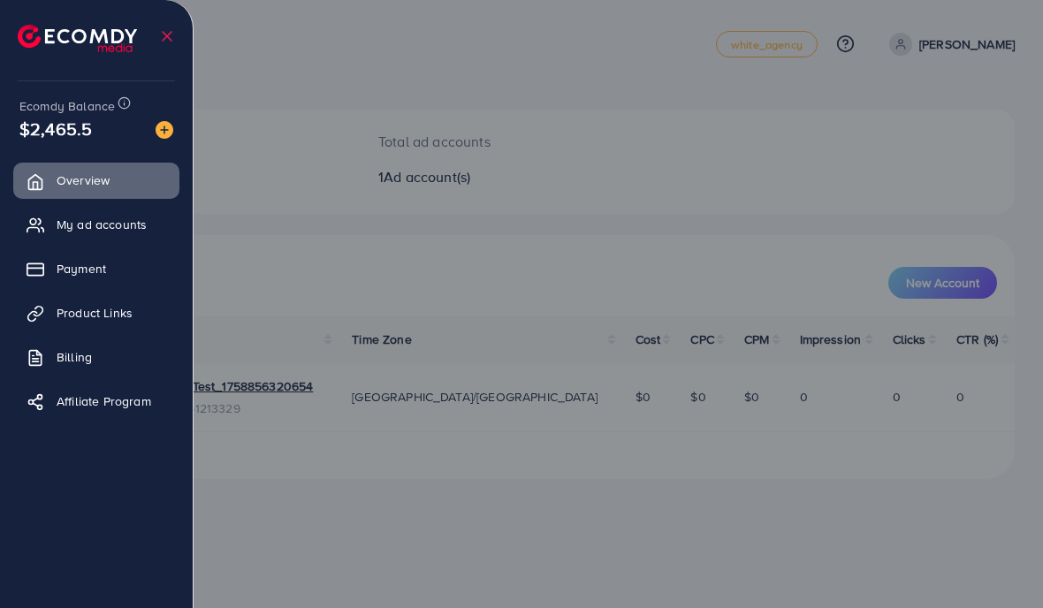
click at [73, 185] on span "Overview" at bounding box center [83, 180] width 53 height 18
click at [587, 70] on div at bounding box center [521, 365] width 1043 height 730
